Goal: Task Accomplishment & Management: Manage account settings

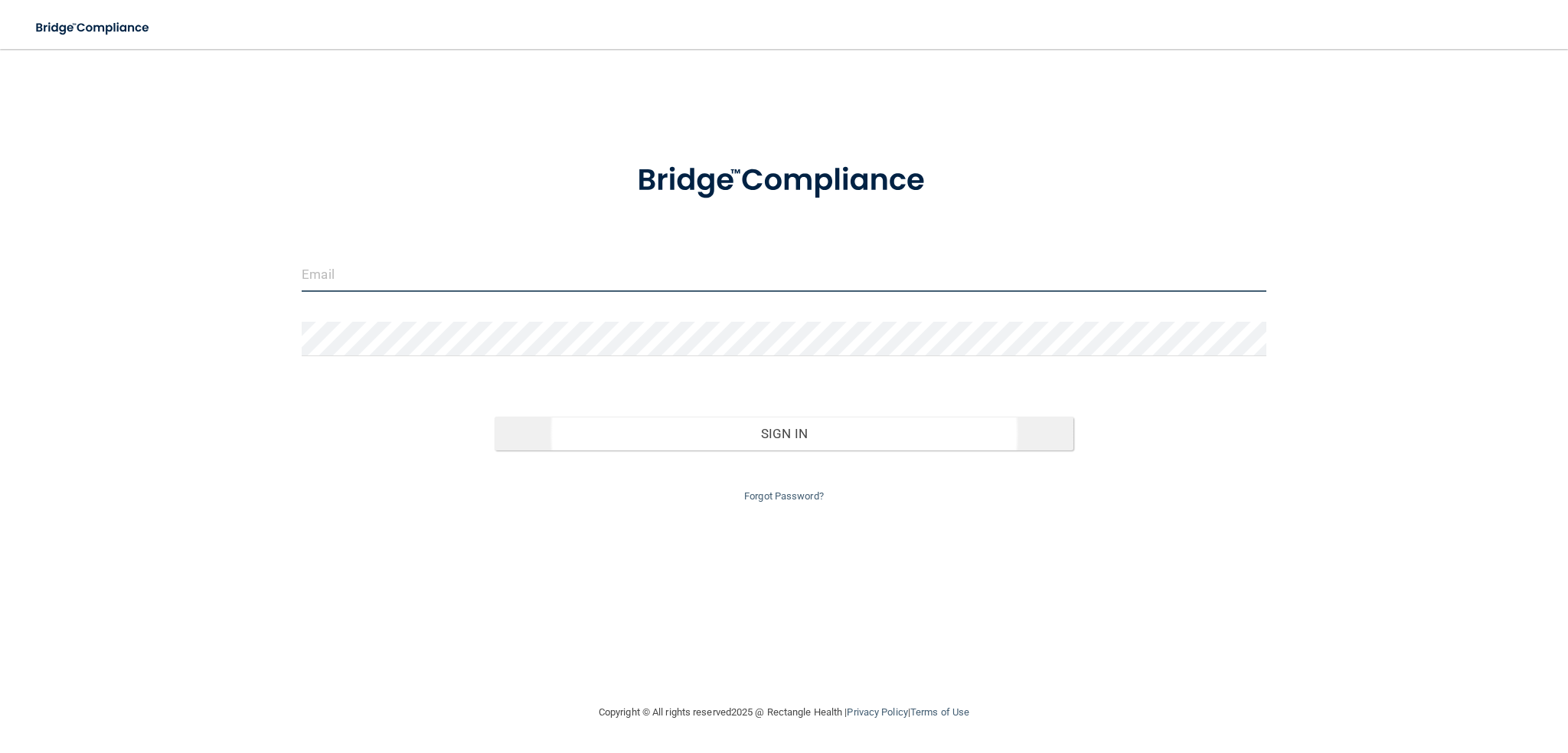
type input "[PERSON_NAME][EMAIL_ADDRESS][DOMAIN_NAME]"
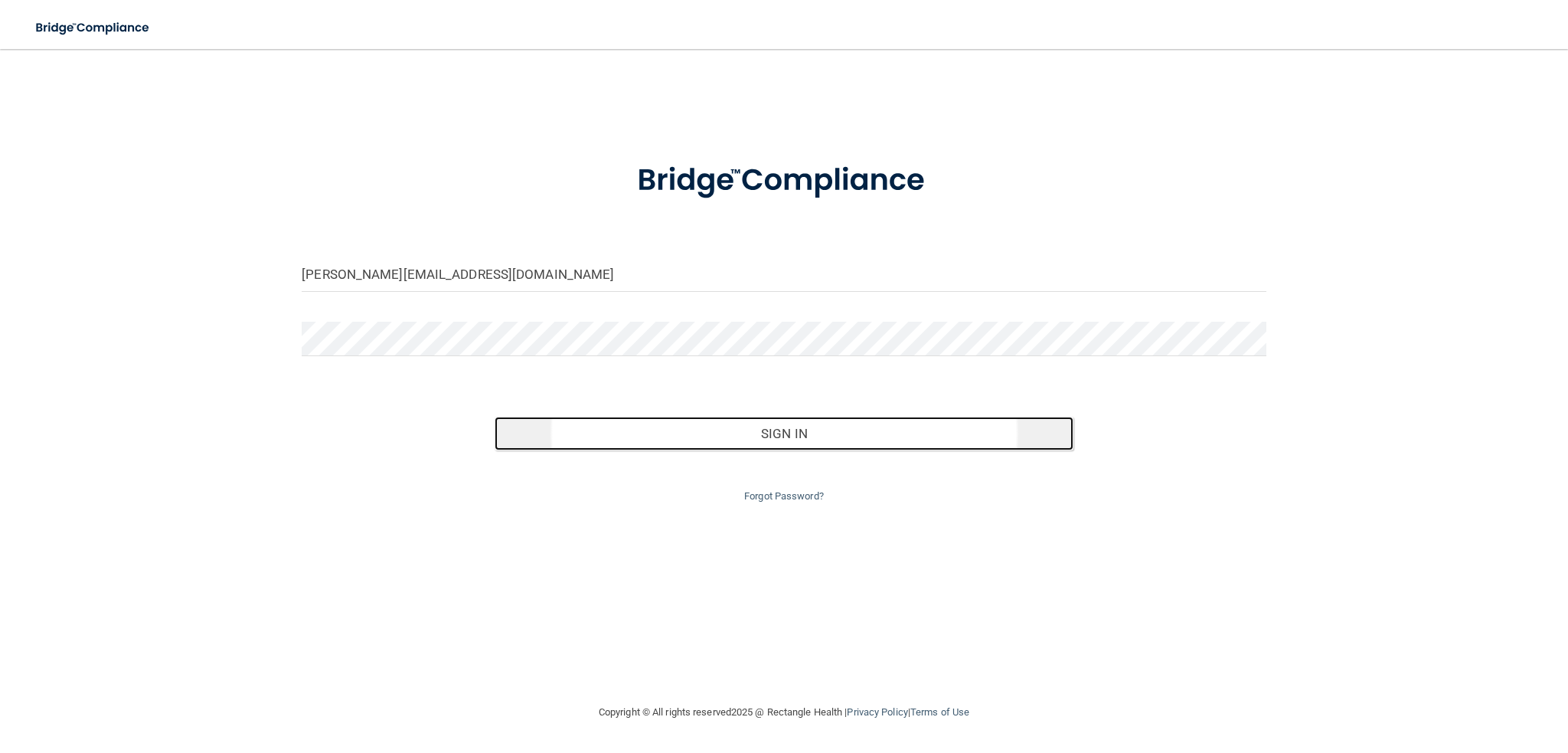
click at [788, 437] on button "Sign In" at bounding box center [784, 434] width 579 height 34
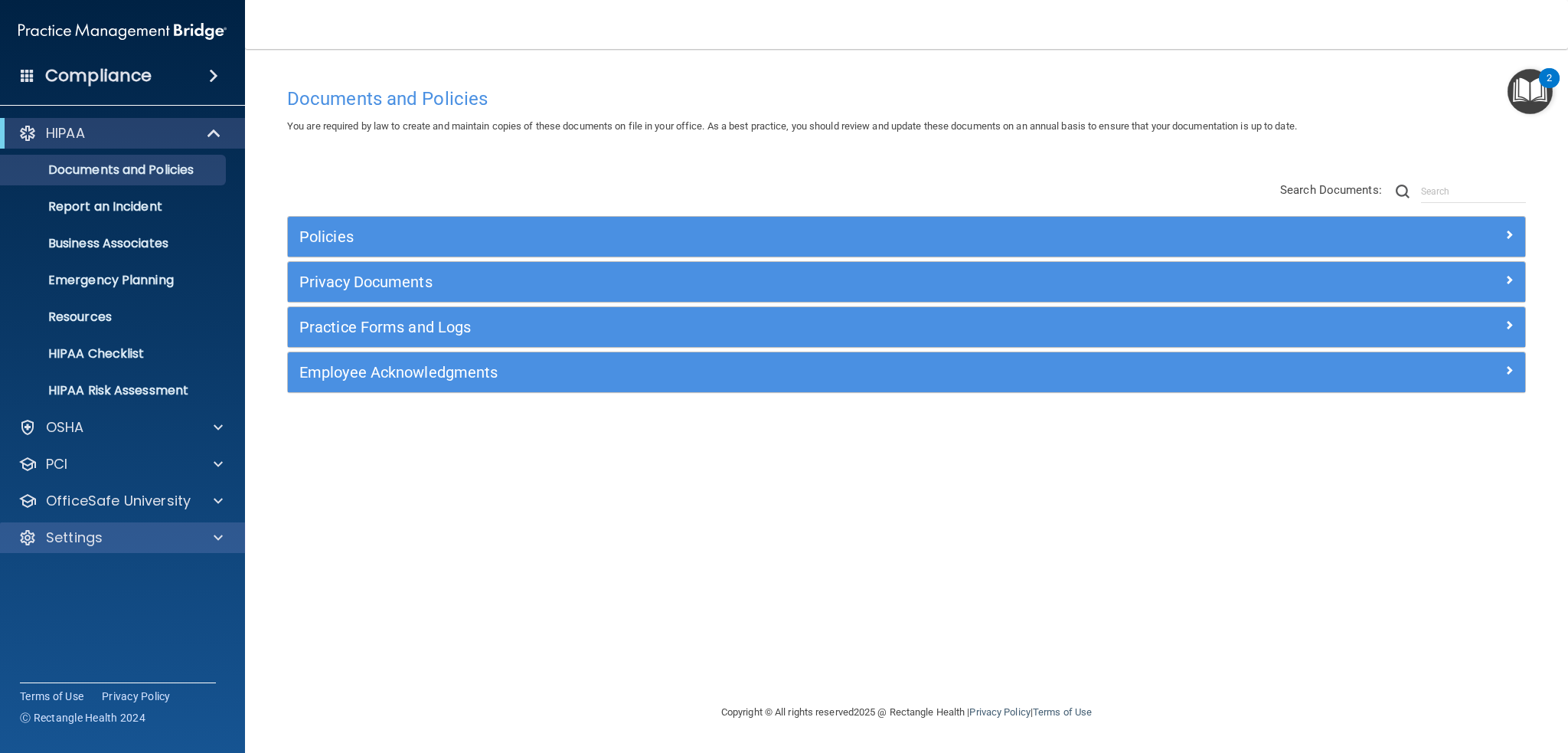
click at [56, 524] on div "Settings" at bounding box center [123, 538] width 246 height 30
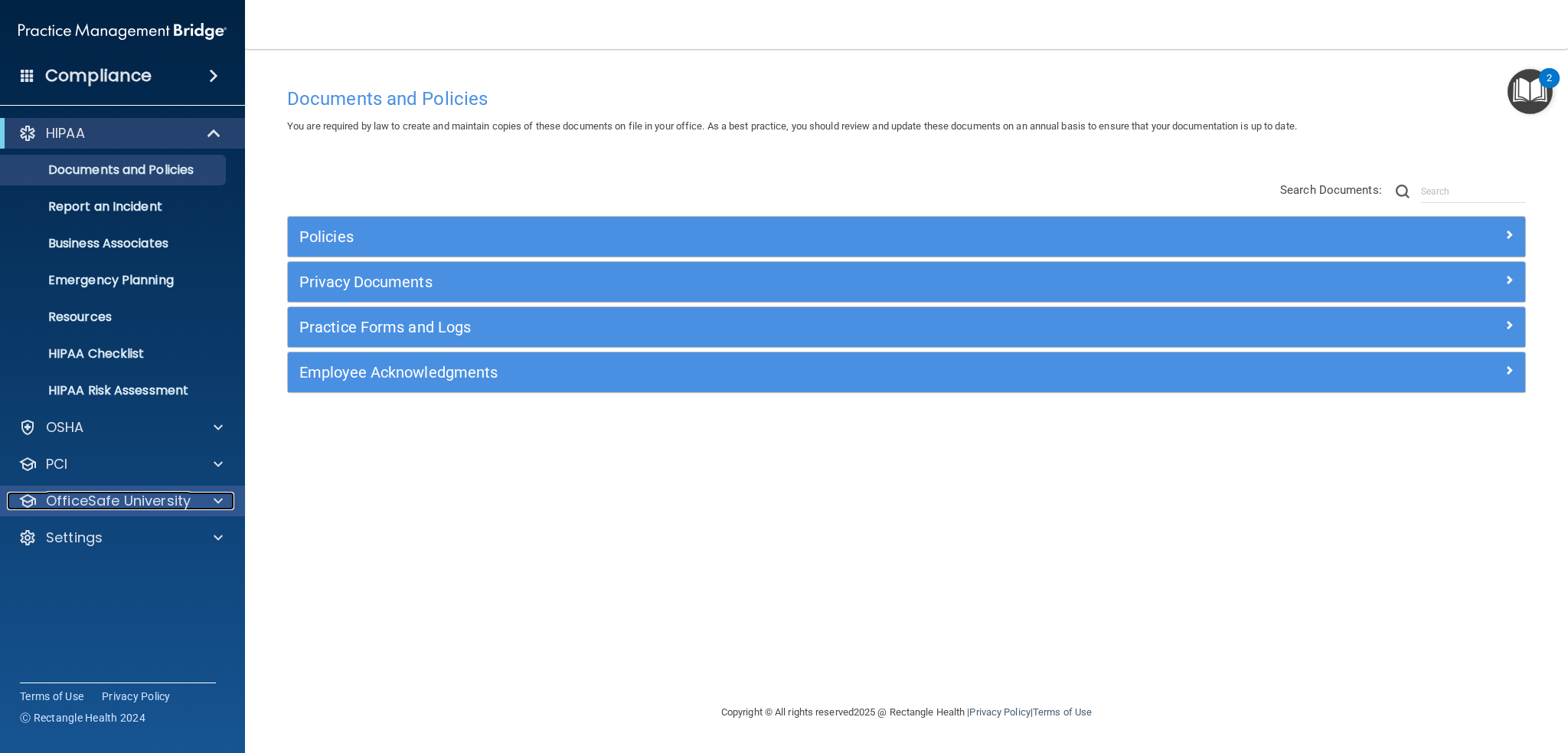
click at [221, 501] on span at bounding box center [218, 501] width 9 height 19
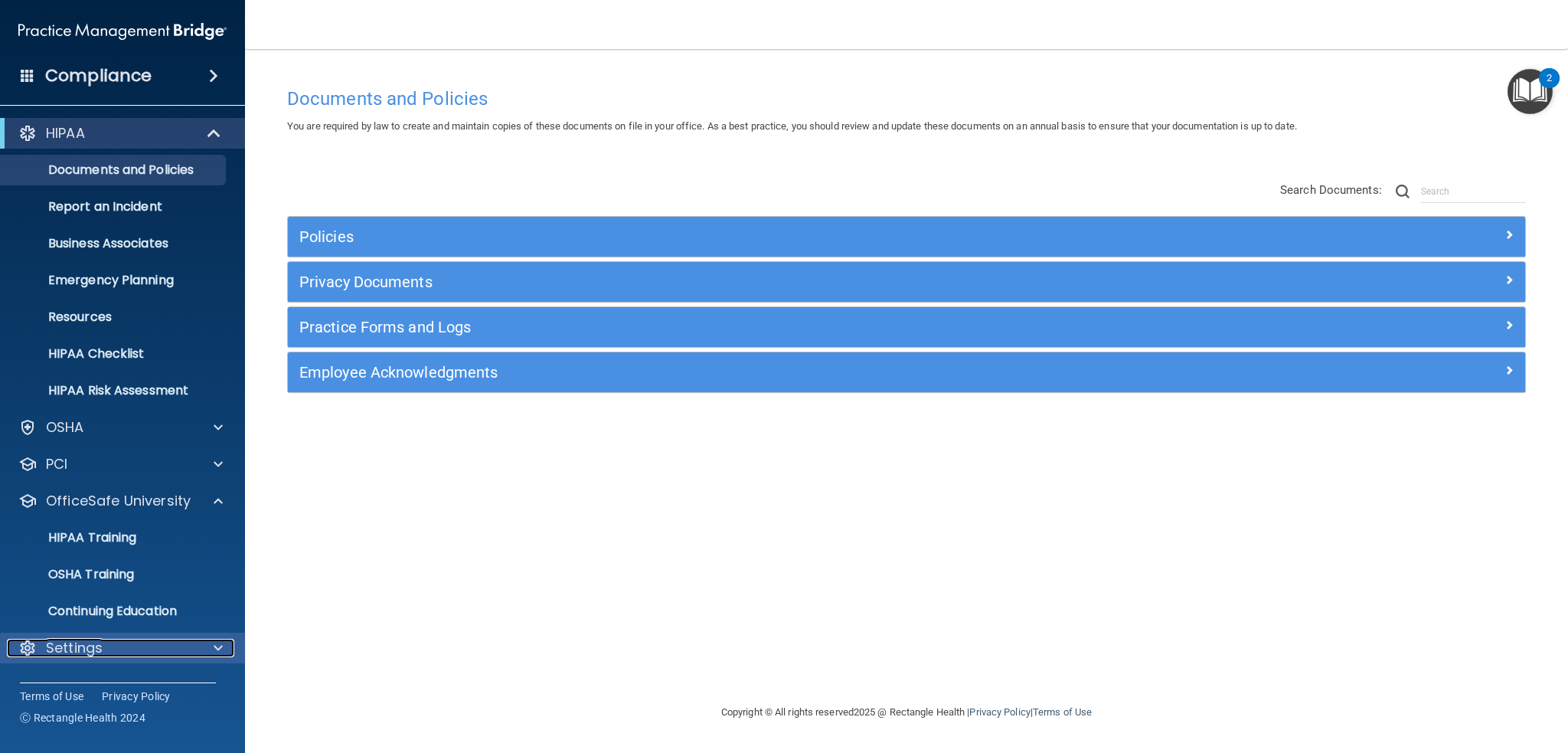
click at [208, 643] on div at bounding box center [216, 648] width 39 height 19
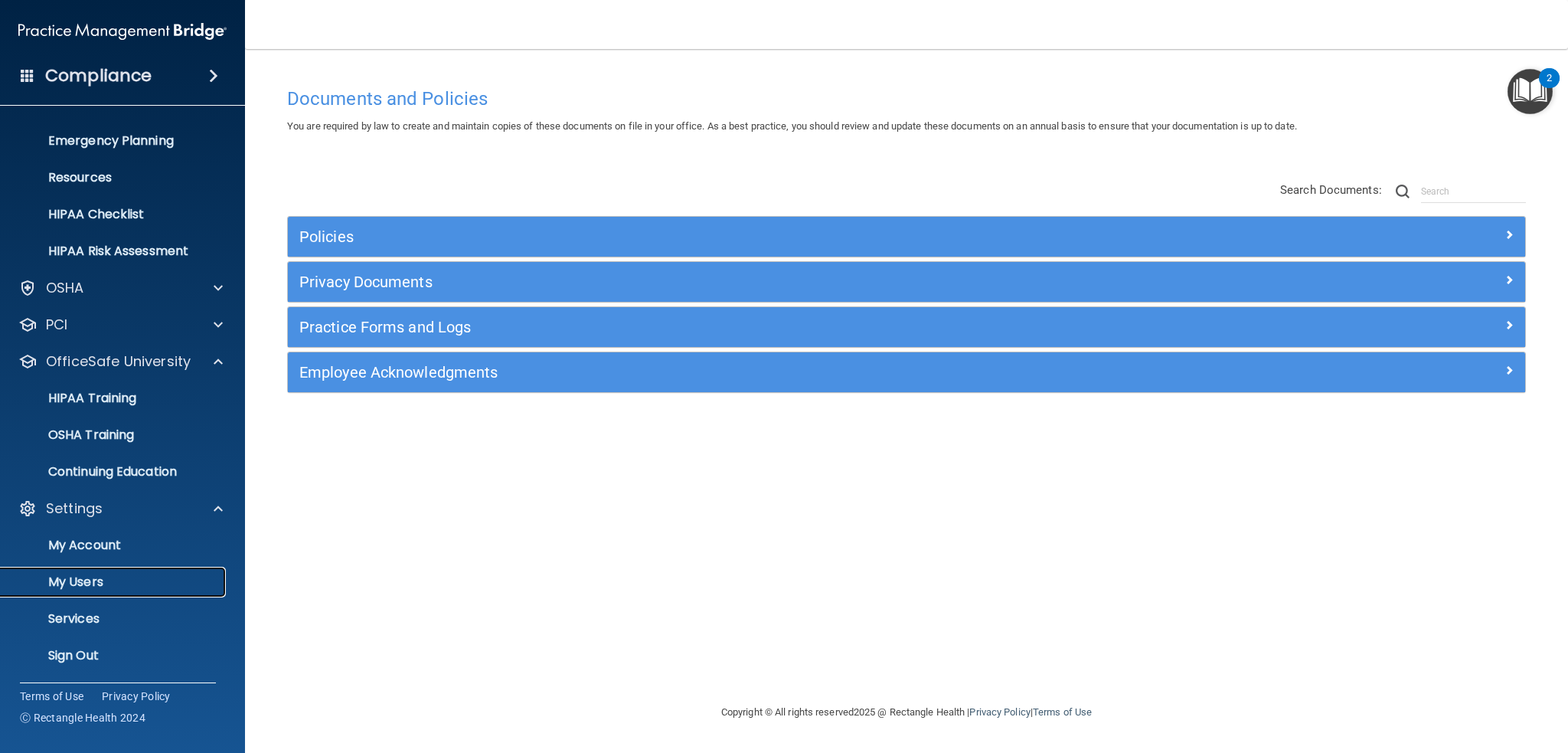
click at [109, 576] on p "My Users" at bounding box center [114, 582] width 209 height 15
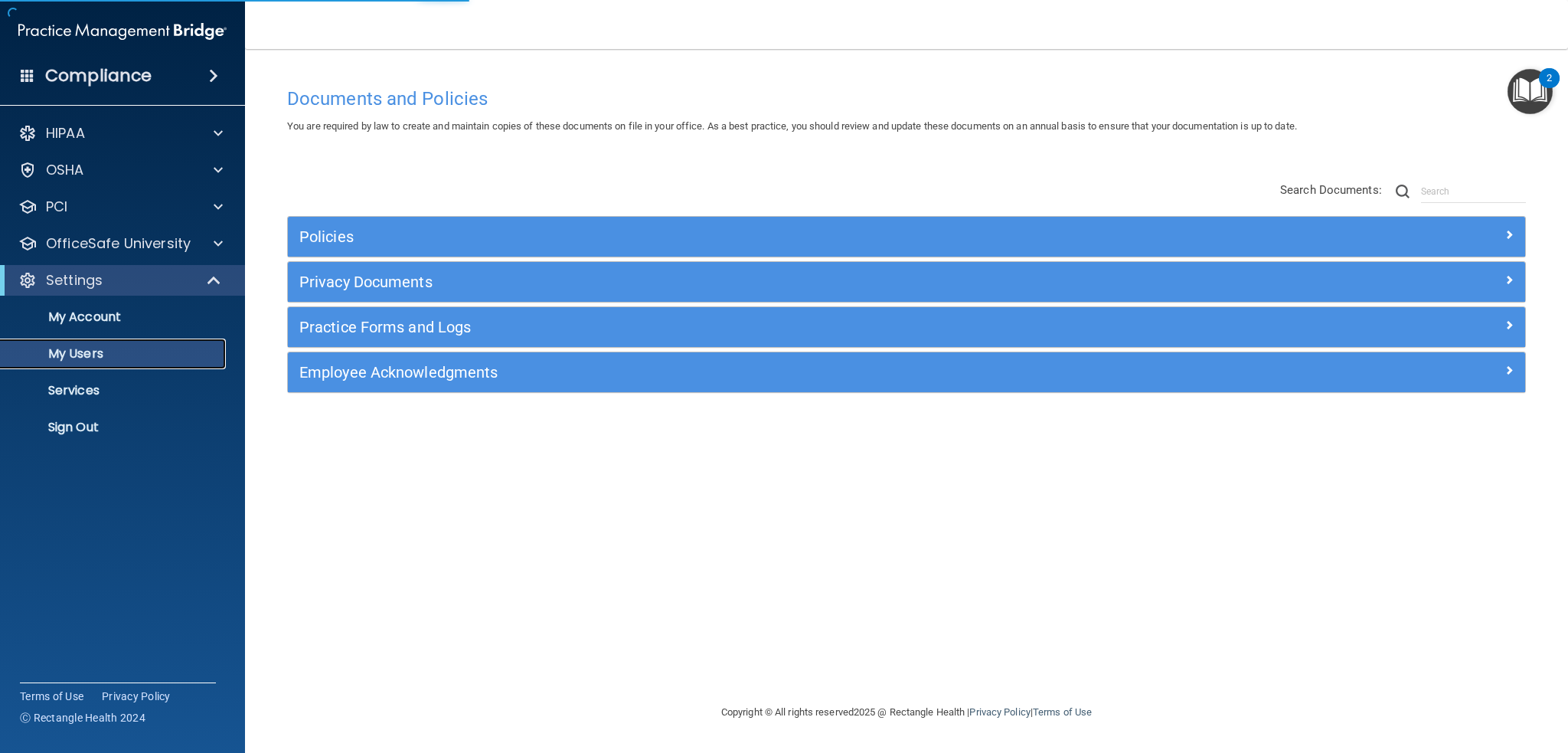
select select "20"
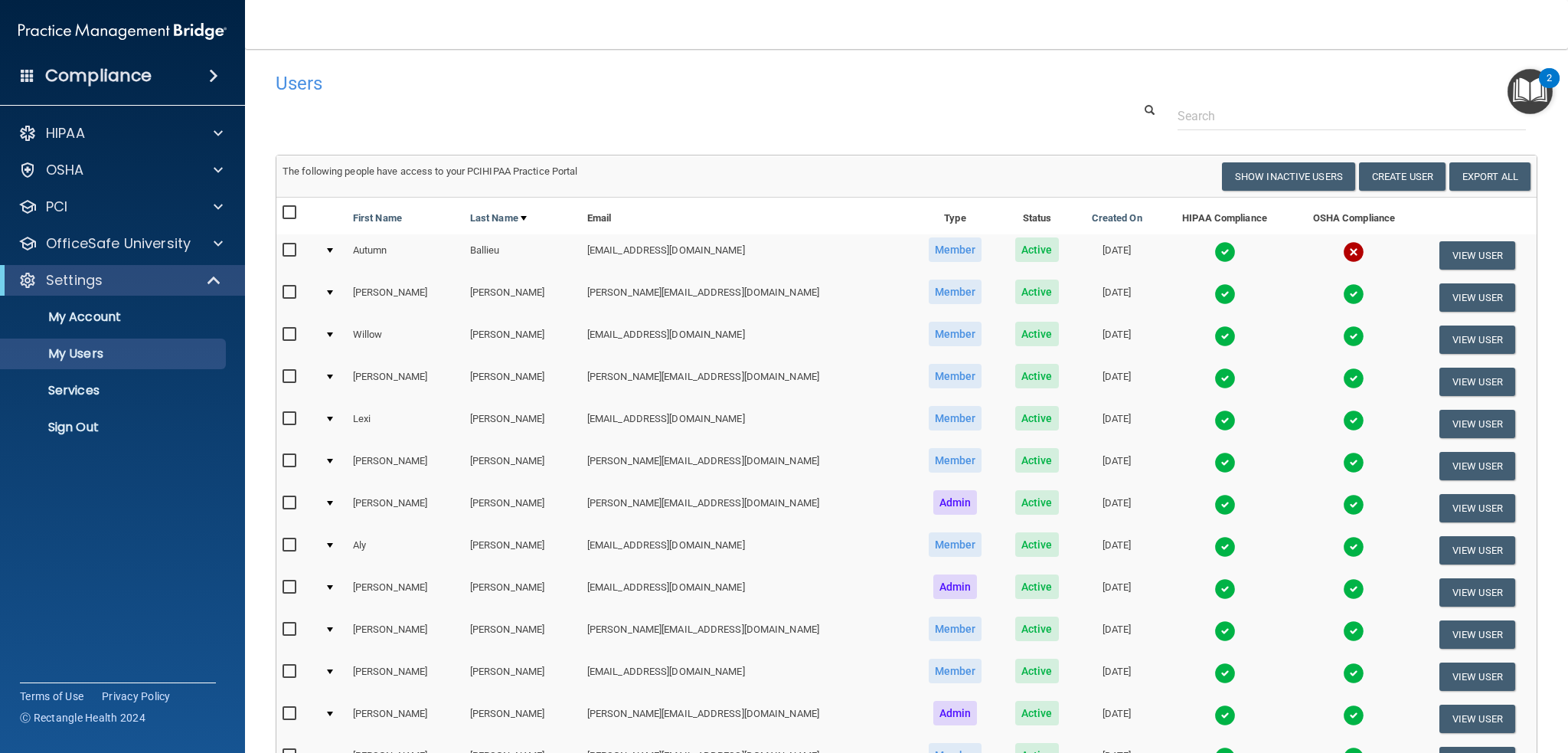
click at [286, 413] on input "checkbox" at bounding box center [291, 420] width 18 height 13
checkbox input "true"
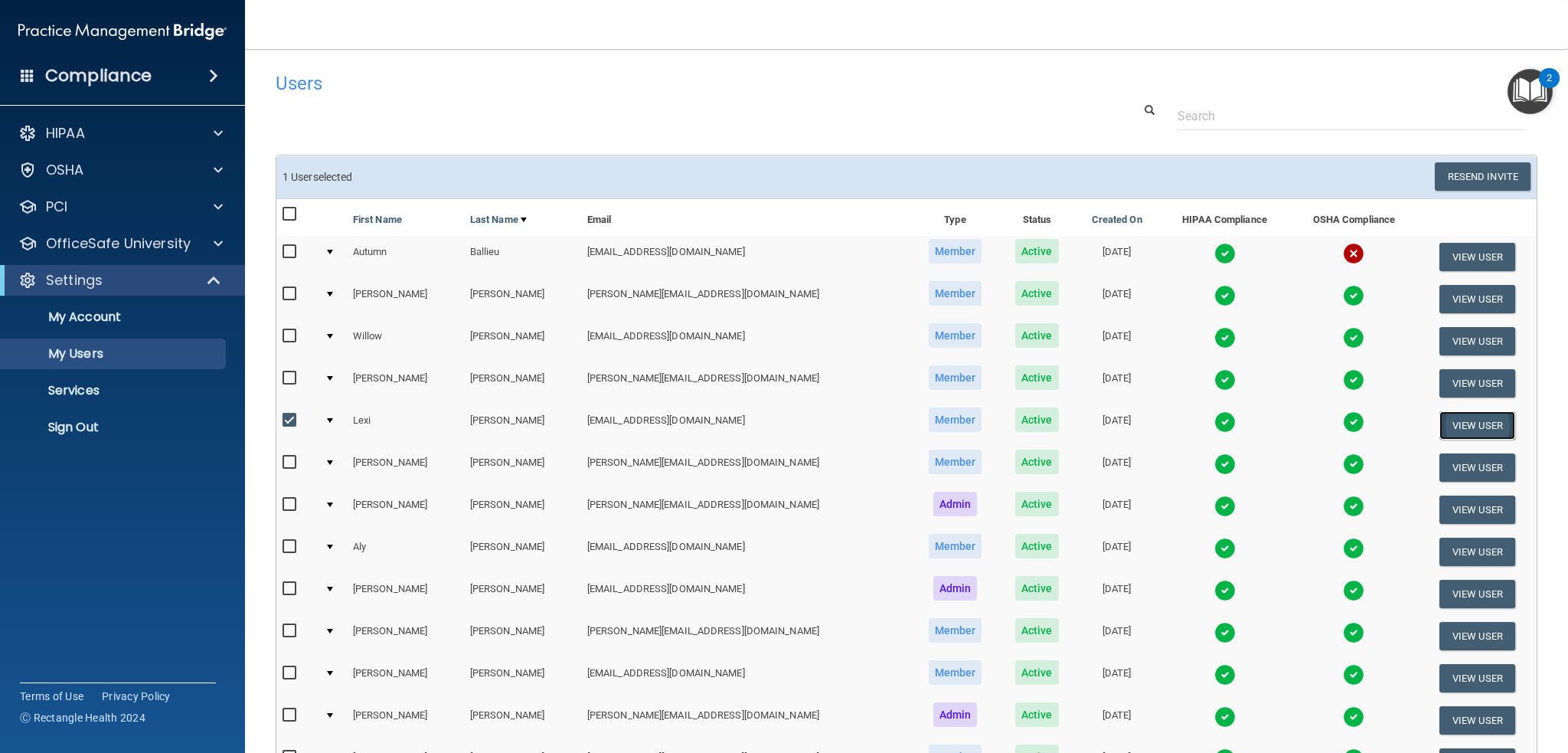
click at [1479, 424] on button "View User" at bounding box center [1478, 426] width 76 height 29
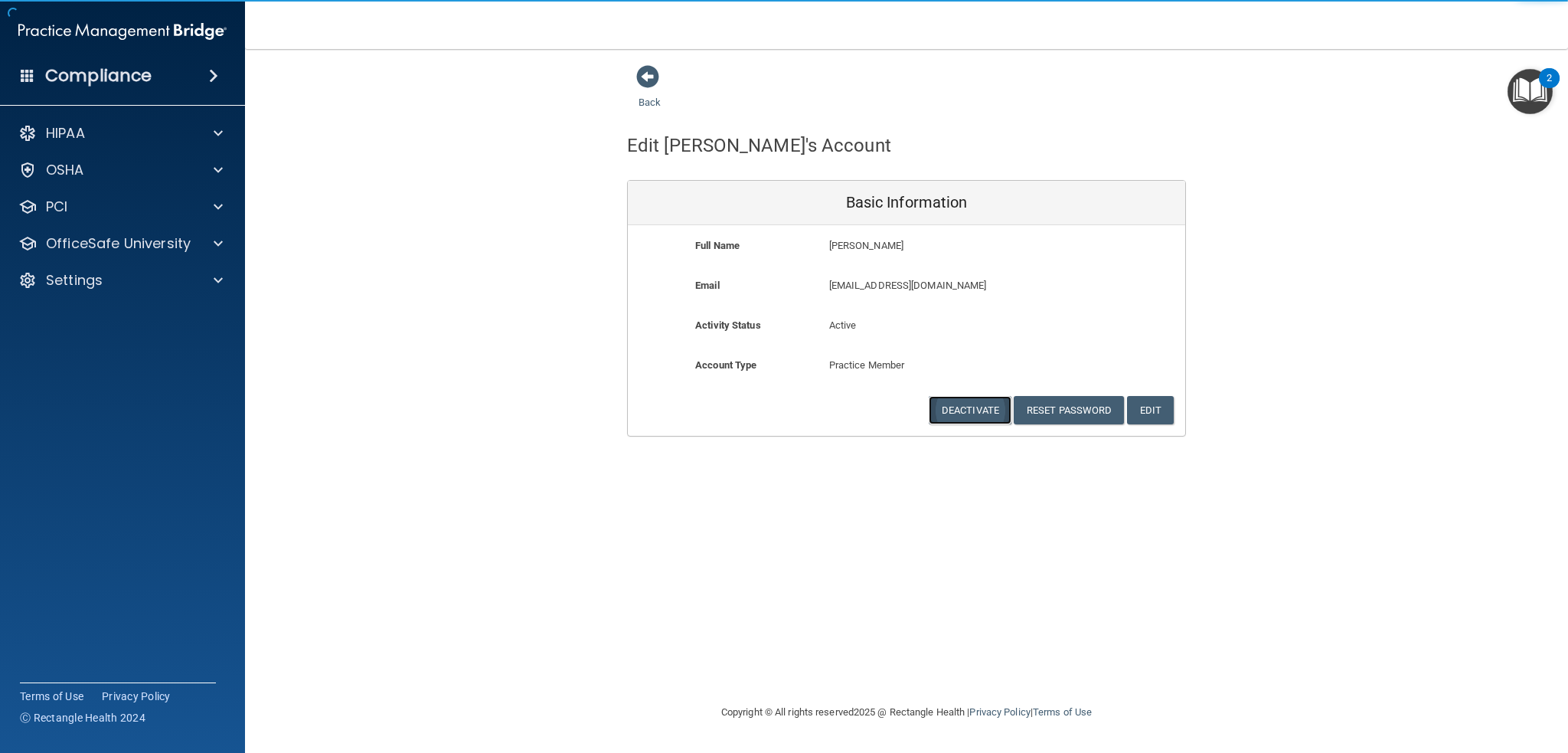
click at [970, 409] on button "Deactivate" at bounding box center [970, 411] width 82 height 29
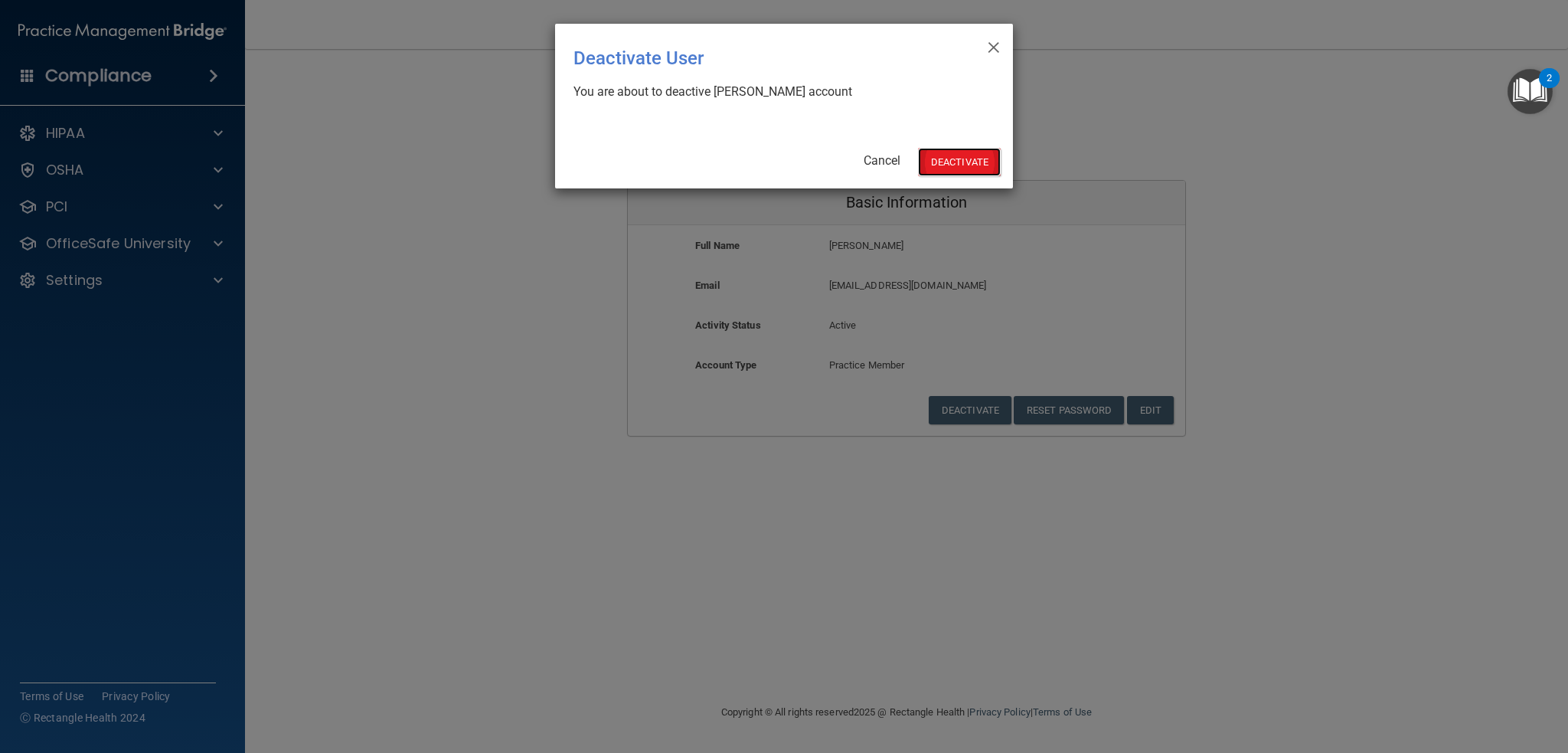
click at [979, 153] on button "Deactivate" at bounding box center [960, 162] width 82 height 29
